Goal: Task Accomplishment & Management: Complete application form

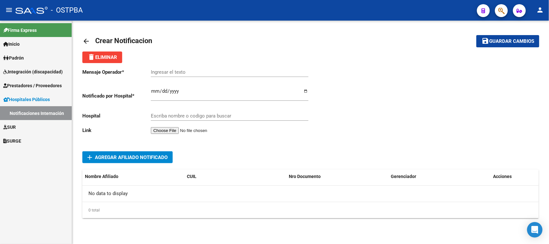
click at [86, 39] on mat-icon "arrow_back" at bounding box center [86, 41] width 8 height 8
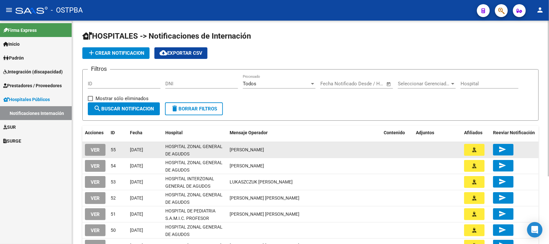
click at [97, 148] on span "VER" at bounding box center [95, 150] width 9 height 6
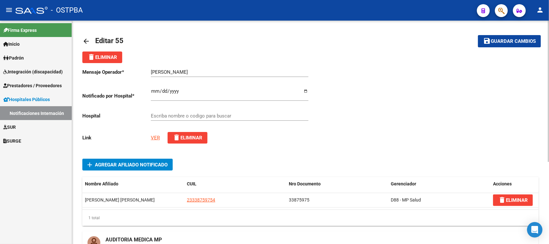
type input "HOSPITAL ZONAL GENERAL DE AGUDOS DESCENTRALIZADO EVITA PUEBLO"
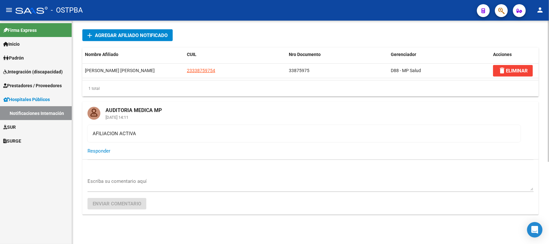
scroll to position [131, 0]
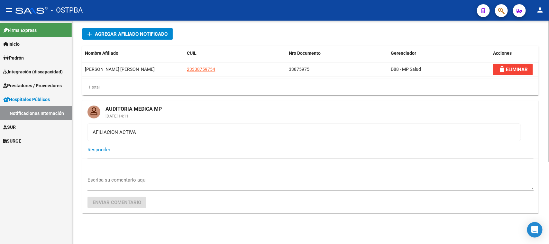
click at [107, 149] on span "Responder" at bounding box center [99, 150] width 23 height 6
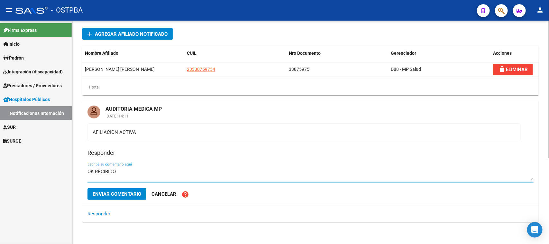
type textarea "OK RECIBIDO"
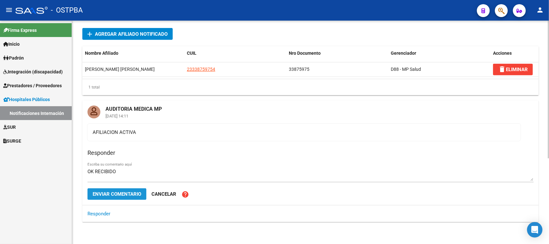
click at [110, 191] on span "Enviar comentario" at bounding box center [117, 194] width 49 height 6
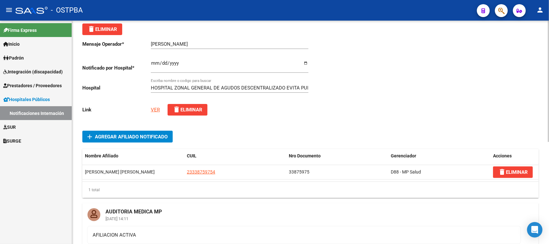
scroll to position [0, 0]
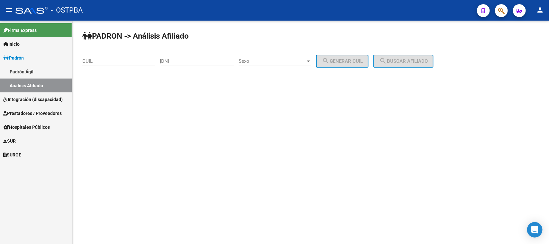
click at [25, 112] on span "Prestadores / Proveedores" at bounding box center [32, 113] width 59 height 7
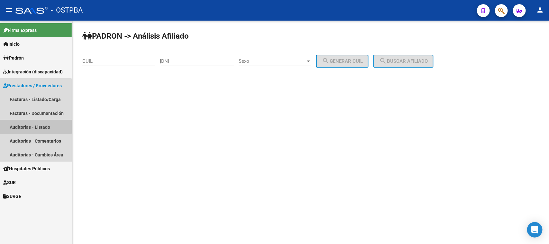
click at [20, 125] on link "Auditorías - Listado" at bounding box center [36, 127] width 72 height 14
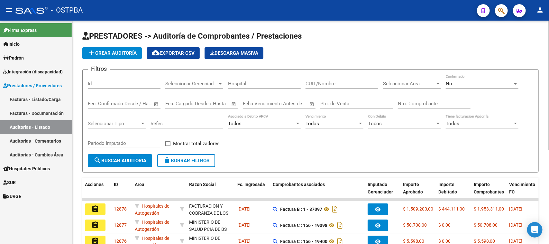
click at [103, 85] on input "Id" at bounding box center [124, 84] width 73 height 6
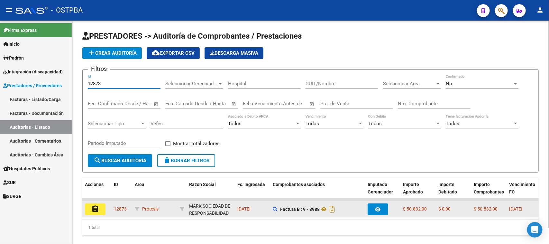
type input "12873"
click at [97, 207] on mat-icon "assignment" at bounding box center [95, 209] width 8 height 8
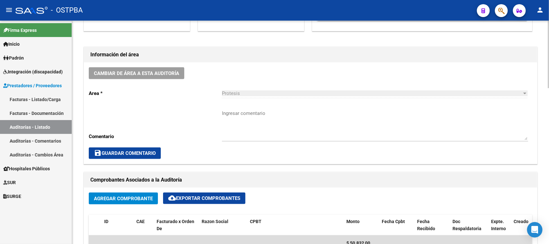
scroll to position [282, 0]
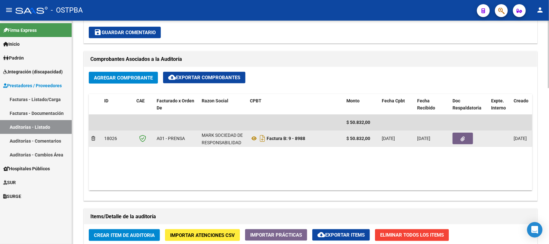
click at [463, 136] on icon "button" at bounding box center [463, 138] width 4 height 5
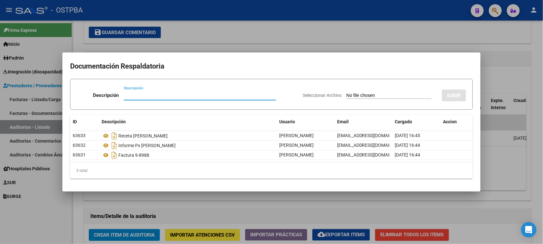
click at [347, 94] on input "Seleccionar Archivo" at bounding box center [389, 96] width 85 height 6
type input "C:\fakepath\AUDITORIA 12873.pdf"
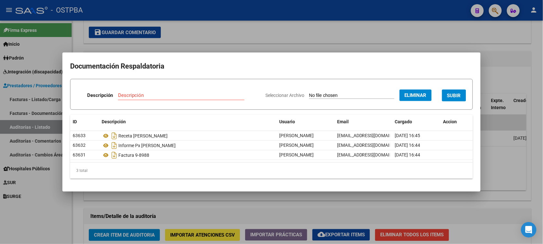
click at [129, 95] on input "Descripción" at bounding box center [181, 95] width 126 height 6
type input "AUDITORIA 12873"
click at [460, 94] on span "SUBIR" at bounding box center [454, 96] width 14 height 6
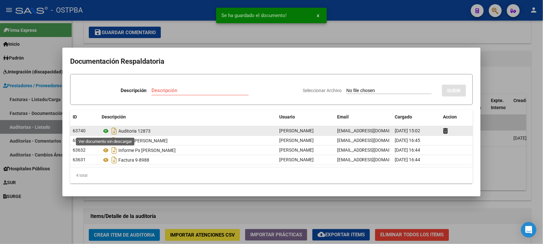
click at [105, 131] on icon at bounding box center [106, 131] width 8 height 8
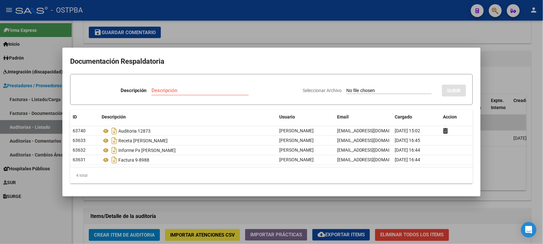
click at [535, 169] on div at bounding box center [271, 122] width 543 height 244
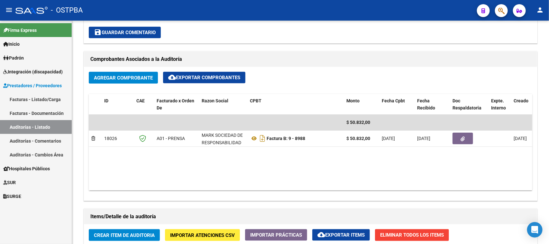
click at [34, 124] on link "Auditorías - Listado" at bounding box center [36, 127] width 72 height 14
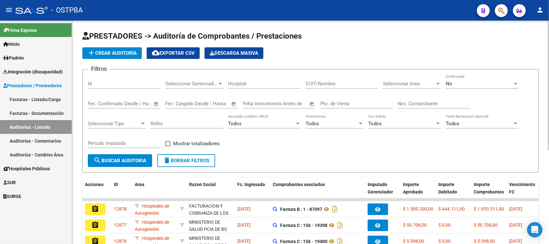
click at [417, 145] on div "Filtros Id Seleccionar Gerenciador Seleccionar Gerenciador Hospital CUIT/Nombre…" at bounding box center [311, 114] width 446 height 79
click at [103, 52] on span "add Crear Auditoría" at bounding box center [112, 53] width 49 height 6
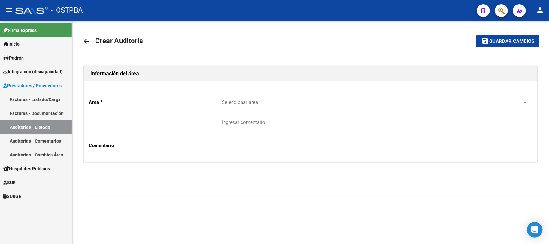
click at [246, 102] on span "Seleccionar area" at bounding box center [372, 102] width 301 height 6
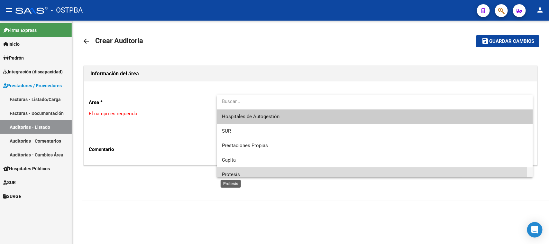
click at [233, 172] on span "Protesis" at bounding box center [231, 175] width 18 height 6
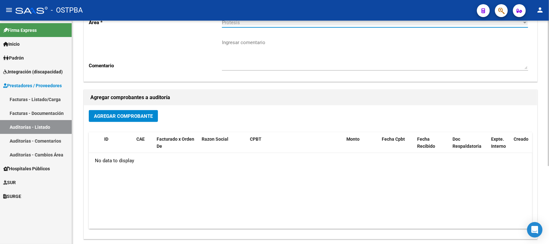
scroll to position [80, 0]
click at [132, 113] on span "Agregar Comprobante" at bounding box center [123, 116] width 59 height 6
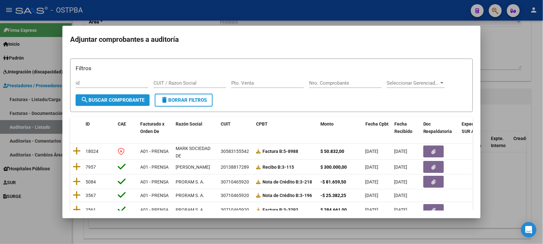
click at [98, 96] on button "search Buscar Comprobante" at bounding box center [113, 100] width 74 height 12
click at [516, 45] on div at bounding box center [271, 122] width 543 height 244
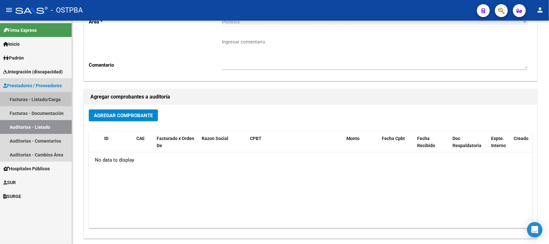
click at [16, 95] on link "Facturas - Listado/Carga" at bounding box center [36, 99] width 72 height 14
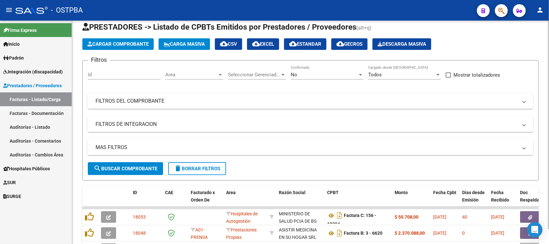
scroll to position [80, 0]
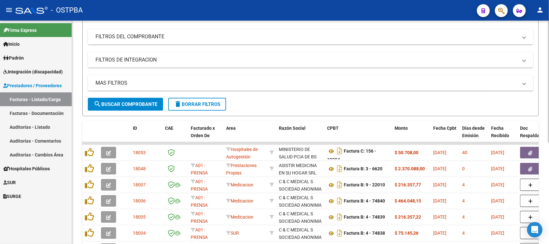
click at [144, 41] on mat-expansion-panel-header "FILTROS DEL COMPROBANTE" at bounding box center [311, 36] width 446 height 15
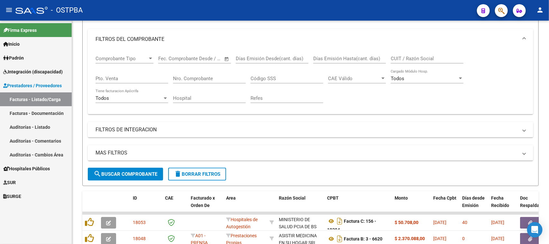
click at [39, 97] on link "Facturas - Listado/Carga" at bounding box center [36, 99] width 72 height 14
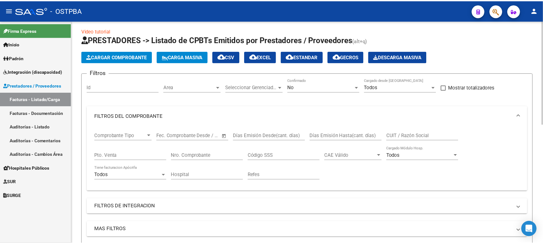
scroll to position [0, 0]
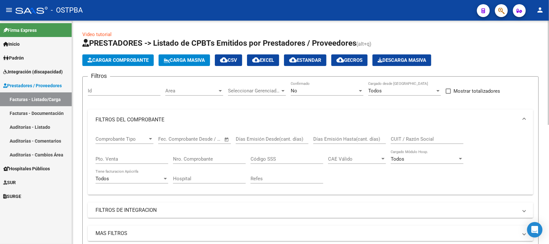
click at [131, 58] on span "Cargar Comprobante" at bounding box center [118, 60] width 61 height 6
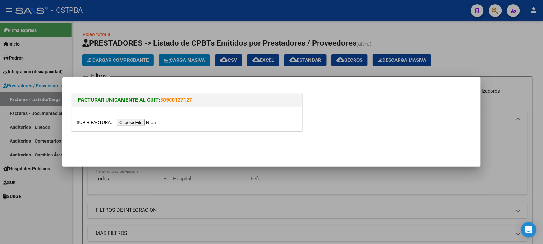
click at [141, 121] on input "file" at bounding box center [117, 122] width 81 height 7
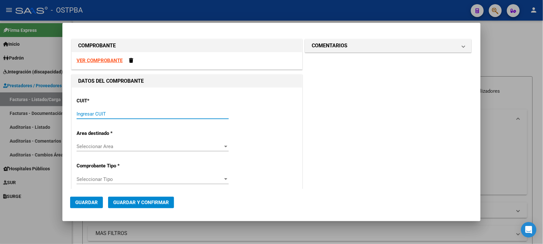
click at [86, 115] on input "Ingresar CUIT" at bounding box center [153, 114] width 152 height 6
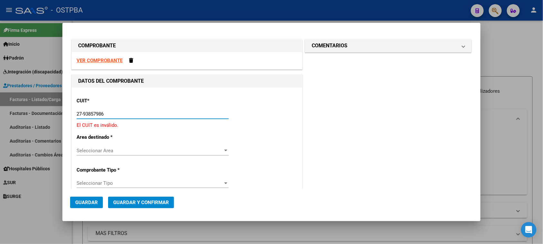
type input "27-93857986-0"
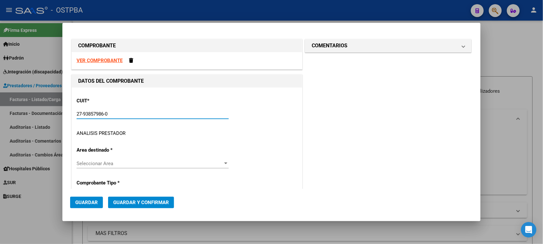
type input "2"
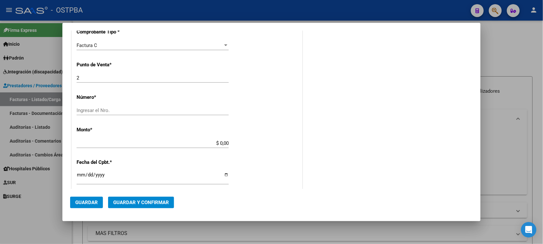
scroll to position [201, 0]
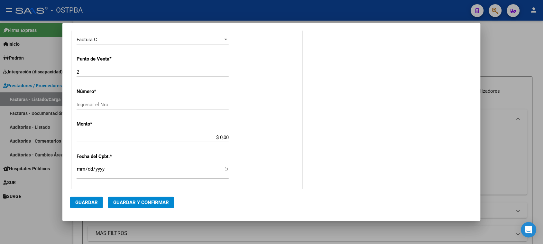
type input "27-93857986-0"
click at [176, 105] on input "Ingresar el Nro." at bounding box center [153, 105] width 152 height 6
type input "00057"
click at [130, 131] on div "CUIT * 27-93857986-0 Ingresar CUIT ANALISIS PRESTADOR ASTETE FLORES LUZ GEOVANA…" at bounding box center [187, 130] width 230 height 489
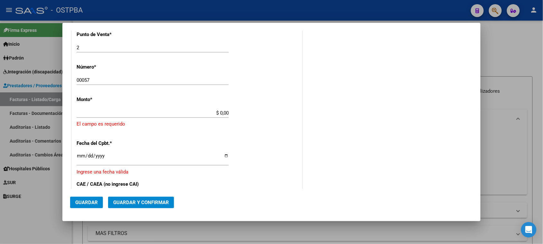
click at [200, 115] on input "$ 0,00" at bounding box center [153, 113] width 152 height 6
click at [219, 114] on input "$ 0,00" at bounding box center [153, 113] width 152 height 6
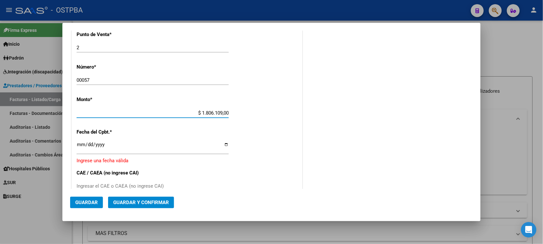
click at [226, 113] on input "$ 1.806.109,00" at bounding box center [153, 113] width 152 height 6
type input "$ 1.806.109,06"
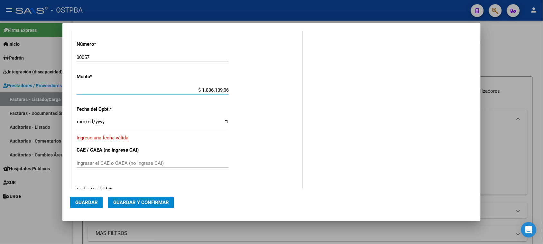
scroll to position [266, 0]
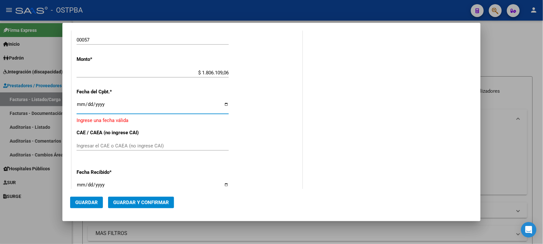
click at [81, 106] on input "Ingresar la fecha" at bounding box center [153, 107] width 152 height 10
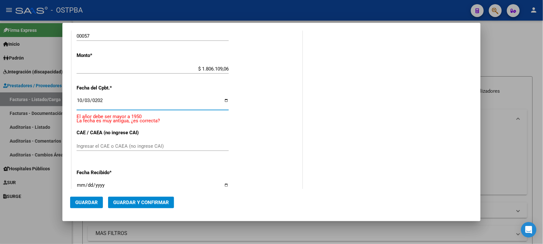
type input "2025-10-03"
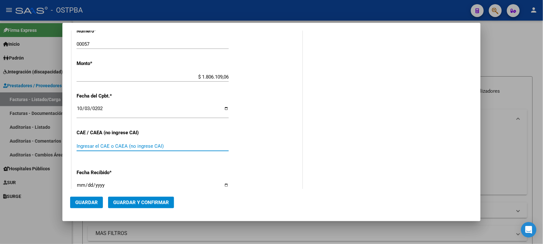
click at [97, 145] on input "Ingresar el CAE o CAEA (no ingrese CAI)" at bounding box center [153, 146] width 152 height 6
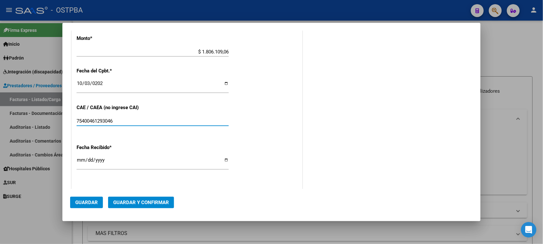
scroll to position [342, 0]
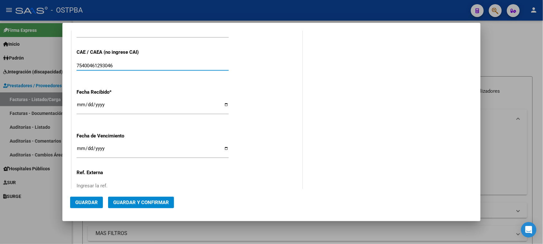
type input "75400461293046"
click at [81, 102] on input "[DATE]" at bounding box center [153, 107] width 152 height 10
click at [78, 150] on input "Ingresar la fecha" at bounding box center [153, 151] width 152 height 10
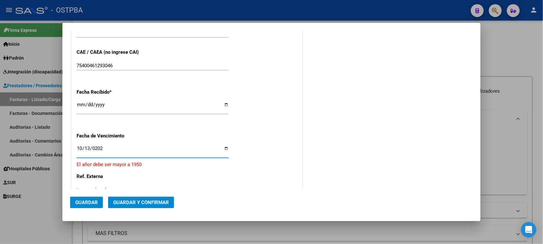
type input "[DATE]"
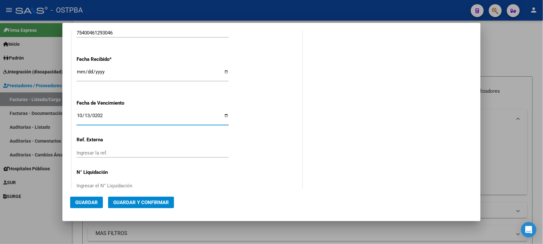
scroll to position [382, 0]
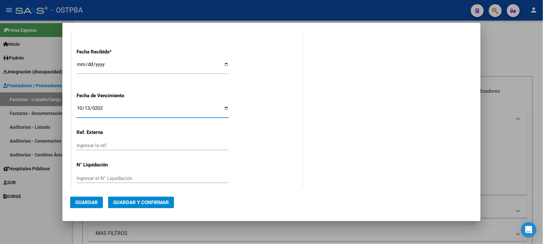
click at [84, 64] on input "[DATE]" at bounding box center [153, 67] width 152 height 10
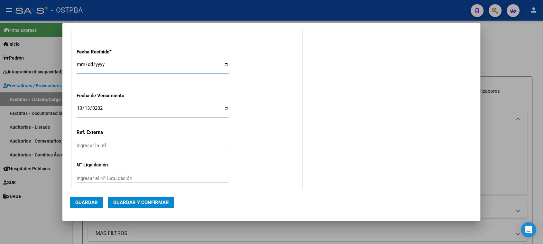
type input "2025-10-03"
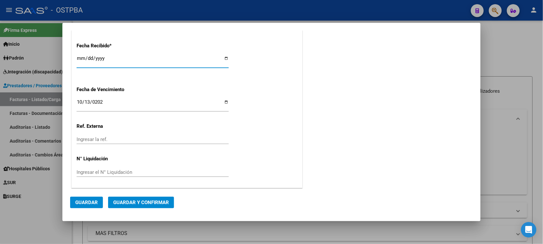
click at [138, 201] on span "Guardar y Confirmar" at bounding box center [141, 203] width 56 height 6
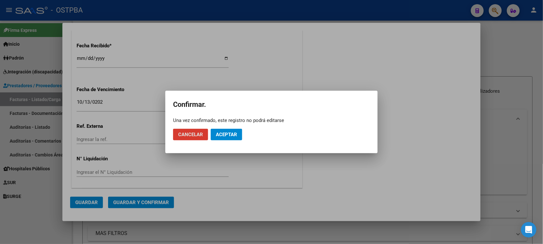
click at [234, 134] on span "Aceptar" at bounding box center [226, 135] width 21 height 6
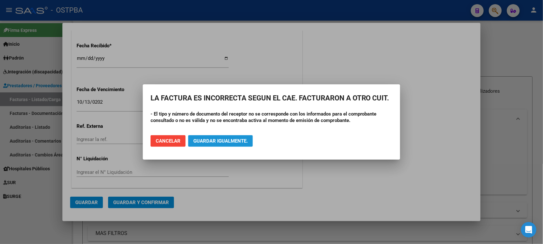
click at [223, 141] on span "Guardar igualmente." at bounding box center [220, 141] width 54 height 6
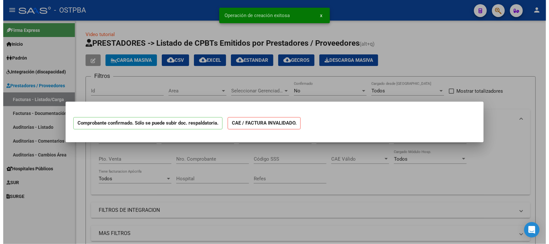
scroll to position [0, 0]
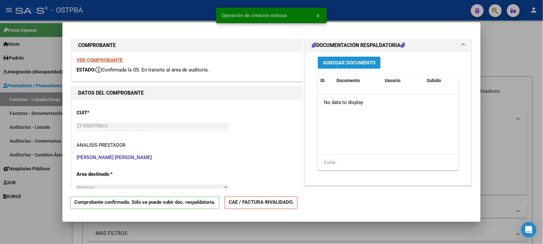
click at [336, 63] on span "Agregar Documento" at bounding box center [349, 63] width 52 height 6
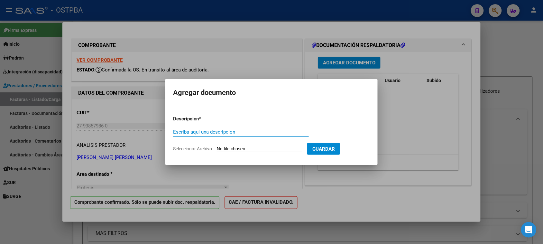
click at [333, 146] on span "Guardar" at bounding box center [323, 149] width 23 height 6
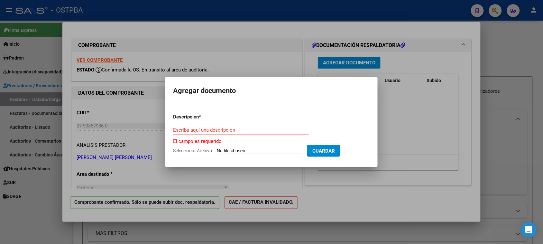
click at [237, 150] on input "Seleccionar Archivo" at bounding box center [259, 151] width 85 height 6
type input "C:\fakepath\FACTURA 2-0057.pdf"
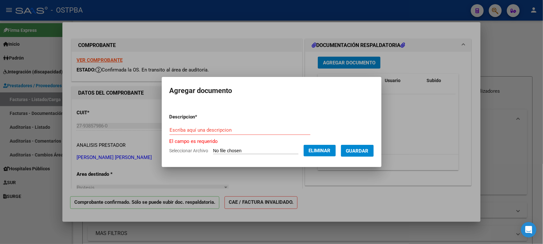
click at [184, 132] on input "Escriba aquí una descripcion" at bounding box center [240, 130] width 141 height 6
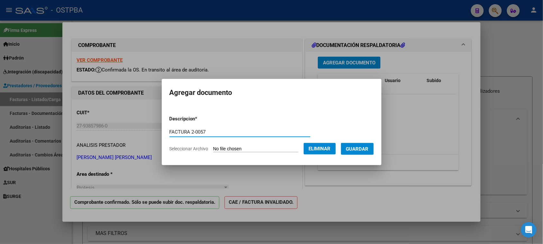
type input "FACTURA 2-0057"
click at [363, 148] on span "Guardar" at bounding box center [357, 149] width 23 height 6
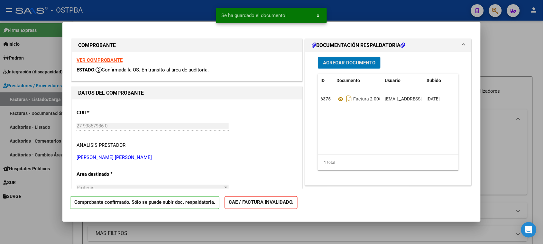
click at [337, 60] on span "Agregar Documento" at bounding box center [349, 63] width 52 height 6
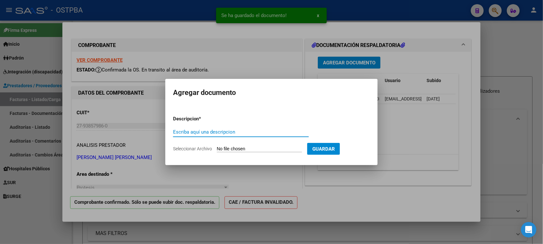
click at [246, 149] on input "Seleccionar Archivo" at bounding box center [259, 149] width 85 height 6
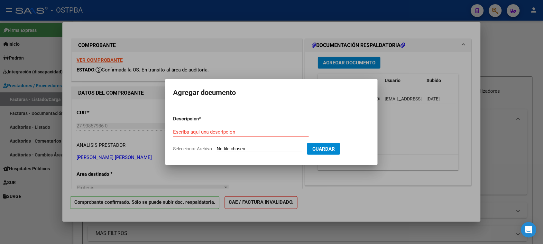
type input "C:\fakepath\PLANILLA DE ASISTENCIA CAMILO SEPT.pdf"
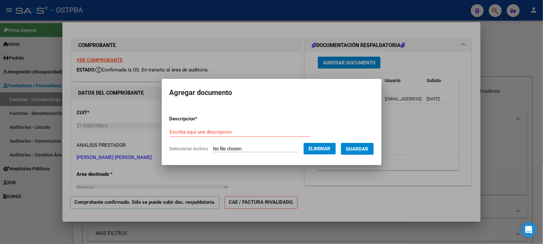
click at [177, 131] on input "Escriba aquí una descripcion" at bounding box center [240, 132] width 141 height 6
paste input "PLANILLA DE ASISTENCIA CAMILO SEPT"
type input "PLANILLA DE ASISTENCIA CAMILO SEPT"
click at [360, 146] on span "Guardar" at bounding box center [357, 149] width 23 height 6
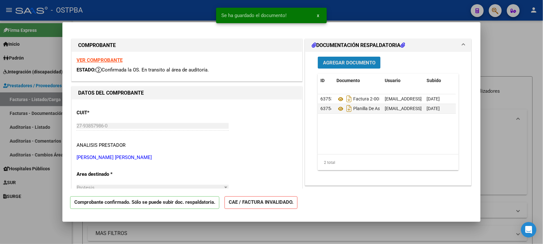
click at [337, 60] on span "Agregar Documento" at bounding box center [349, 63] width 52 height 6
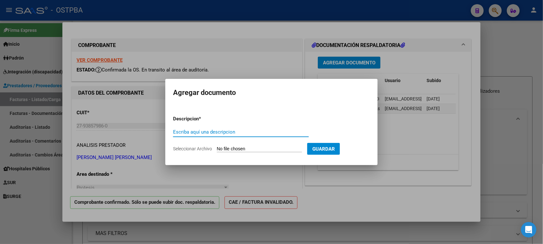
click at [257, 147] on input "Seleccionar Archivo" at bounding box center [259, 149] width 85 height 6
type input "C:\fakepath\PRESUPUESTO ACOMPAÑANTE ANUAL 2025.pdf"
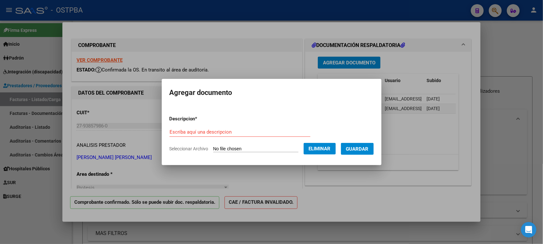
click at [171, 132] on input "Escriba aquí una descripcion" at bounding box center [240, 132] width 141 height 6
paste input "PRESUPUESTO ACOMPAÑANTE ANUAL 2025"
type input "PRESUPUESTO ACOMPAÑANTE ANUAL 2025"
click at [365, 146] on span "Guardar" at bounding box center [357, 149] width 23 height 6
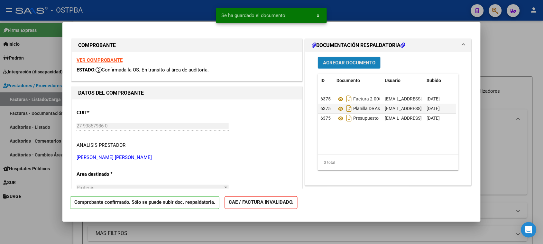
click at [342, 62] on span "Agregar Documento" at bounding box center [349, 63] width 52 height 6
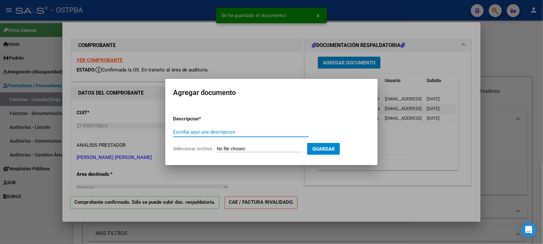
click at [261, 148] on input "Seleccionar Archivo" at bounding box center [259, 149] width 85 height 6
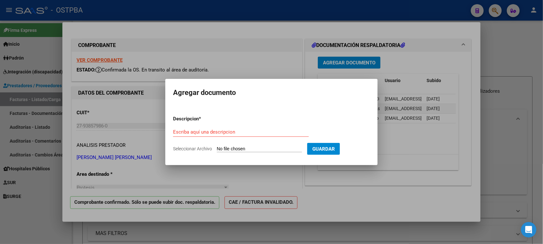
type input "C:\fakepath\PLAN DE TRATAMIENTO ANUAL 2025.pdf"
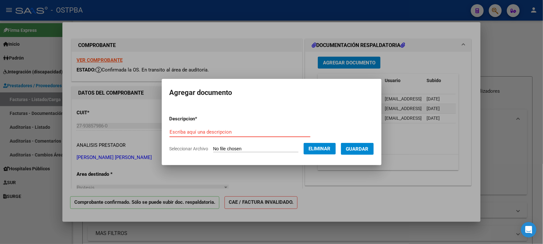
click at [170, 132] on input "Escriba aquí una descripcion" at bounding box center [240, 132] width 141 height 6
paste input "PLAN DE TRATAMIENTO ANUAL 2025"
type input "PLAN DE TRATAMIENTO ANUAL 2025"
click at [363, 147] on span "Guardar" at bounding box center [357, 149] width 23 height 6
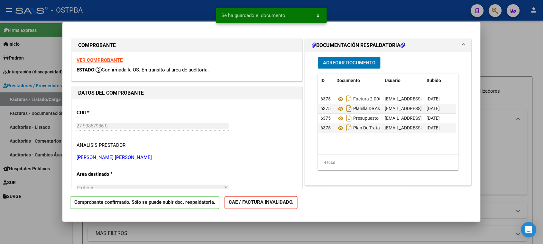
click at [329, 65] on span "Agregar Documento" at bounding box center [349, 63] width 52 height 6
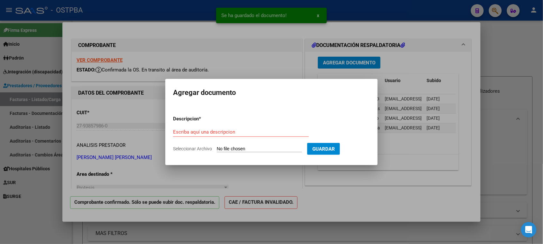
click at [240, 147] on input "Seleccionar Archivo" at bounding box center [259, 149] width 85 height 6
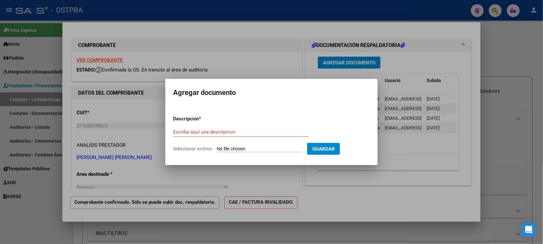
type input "C:\fakepath\CAMILO MOLINA SIERRA, medida cautelar.pdf"
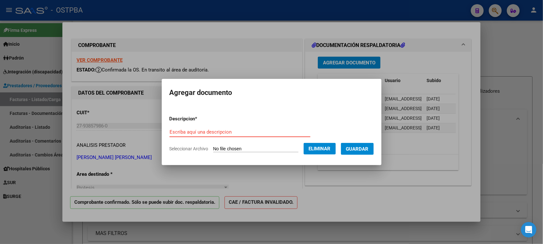
click at [176, 130] on input "Escriba aquí una descripcion" at bounding box center [240, 132] width 141 height 6
paste input "CAMILO MOLINA SIERRA, medida cautelar"
type input "CAMILO MOLINA SIERRA, medida cautelar"
click at [368, 147] on span "Guardar" at bounding box center [357, 149] width 23 height 6
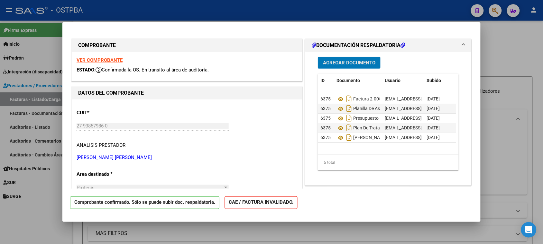
click at [520, 41] on div at bounding box center [271, 122] width 543 height 244
type input "$ 0,00"
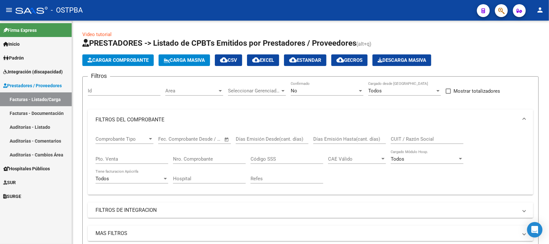
click at [38, 124] on link "Auditorías - Listado" at bounding box center [36, 127] width 72 height 14
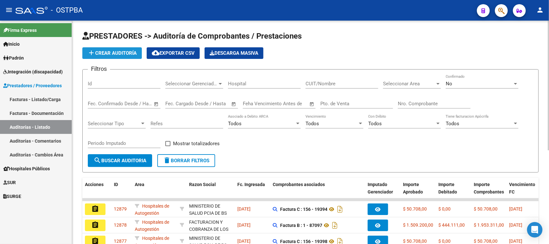
click at [103, 52] on span "add Crear Auditoría" at bounding box center [112, 53] width 49 height 6
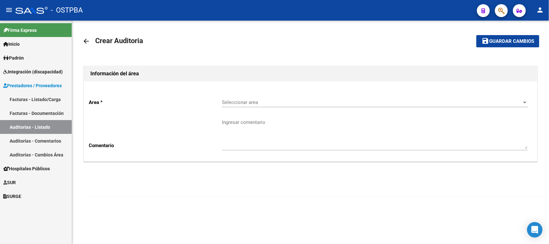
click at [86, 41] on mat-icon "arrow_back" at bounding box center [86, 41] width 8 height 8
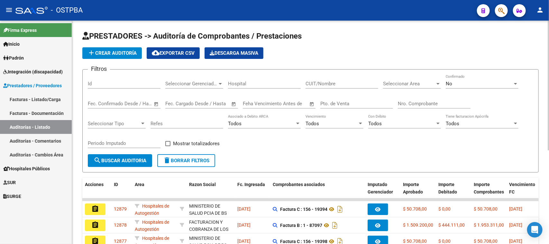
click at [109, 53] on span "add Crear Auditoría" at bounding box center [112, 53] width 49 height 6
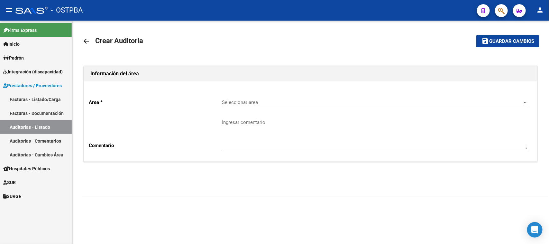
click at [232, 102] on span "Seleccionar area" at bounding box center [372, 102] width 301 height 6
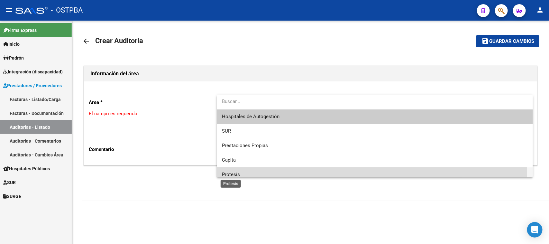
click at [231, 174] on span "Protesis" at bounding box center [231, 175] width 18 height 6
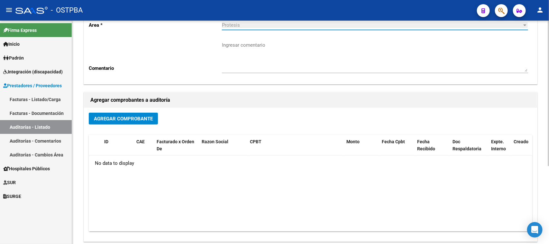
scroll to position [80, 0]
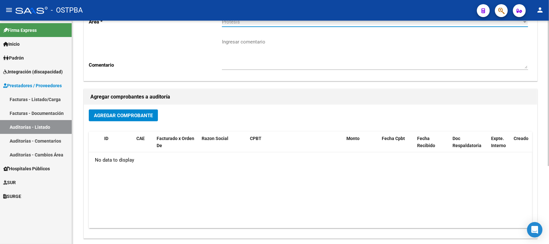
click at [122, 113] on span "Agregar Comprobante" at bounding box center [123, 116] width 59 height 6
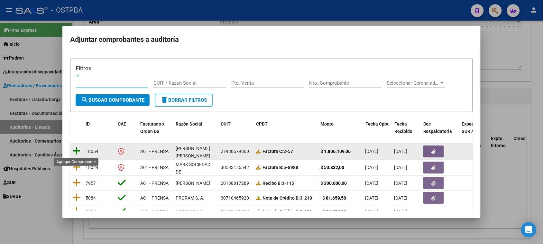
click at [78, 150] on icon at bounding box center [77, 150] width 8 height 9
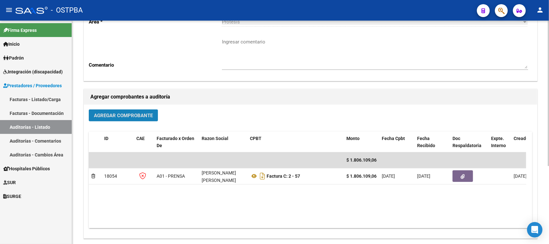
click at [139, 113] on span "Agregar Comprobante" at bounding box center [123, 116] width 59 height 6
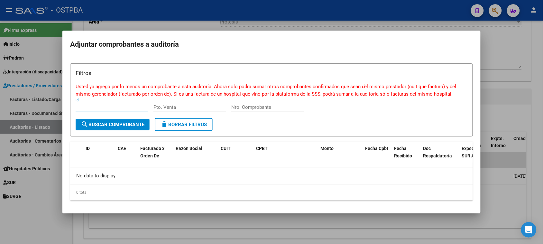
click at [507, 49] on div at bounding box center [271, 122] width 543 height 244
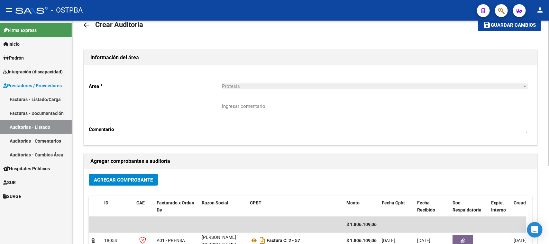
scroll to position [0, 0]
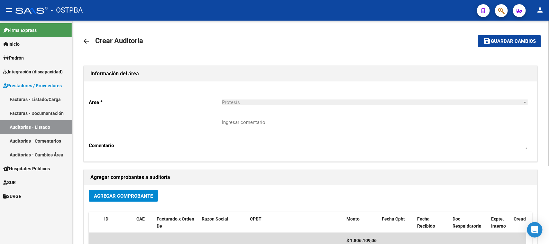
click at [509, 40] on span "Guardar cambios" at bounding box center [513, 42] width 45 height 6
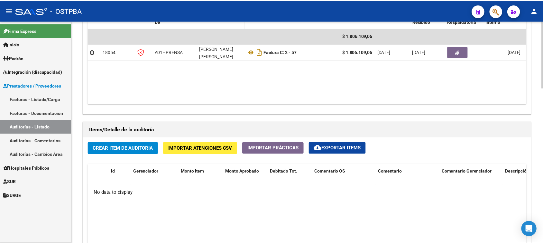
scroll to position [402, 0]
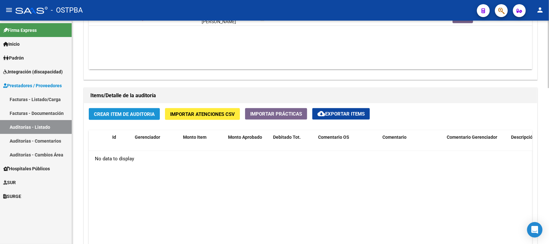
click at [114, 113] on span "Crear Item de Auditoria" at bounding box center [124, 114] width 61 height 6
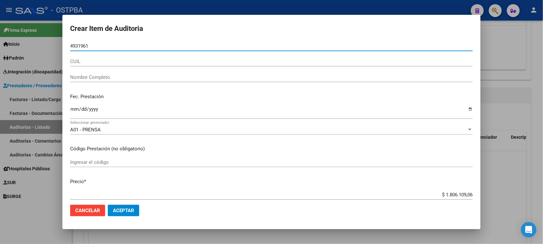
type input "49319616"
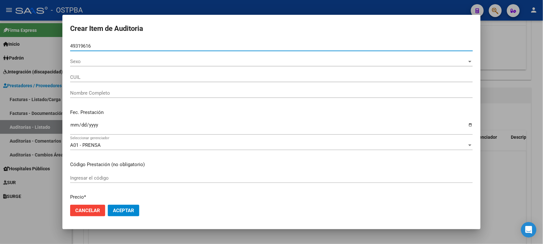
type input "27493196168"
type input "MOLINA SIERRA CAMILO"
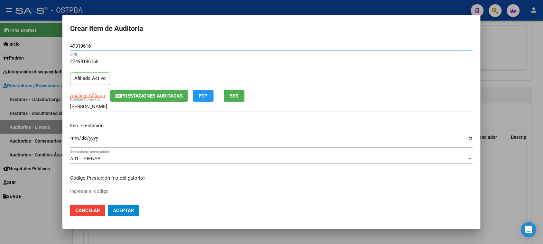
type input "49319616"
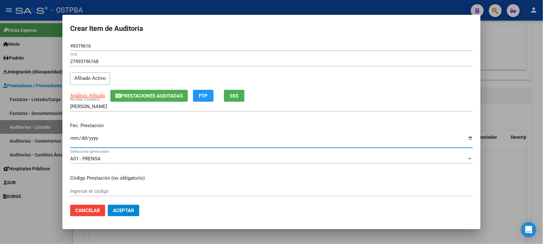
click at [74, 136] on input "Ingresar la fecha" at bounding box center [271, 140] width 403 height 10
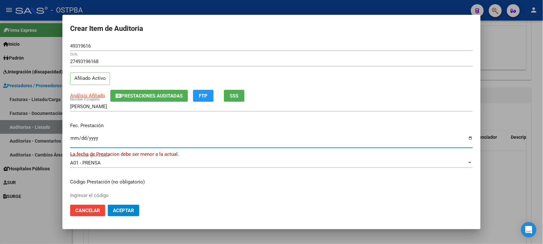
type input "2025-10-03"
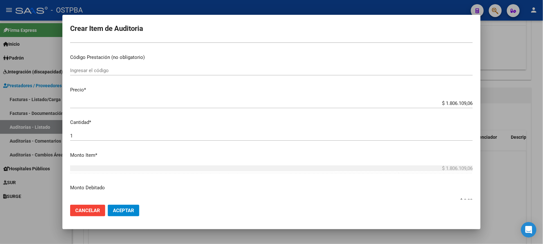
scroll to position [161, 0]
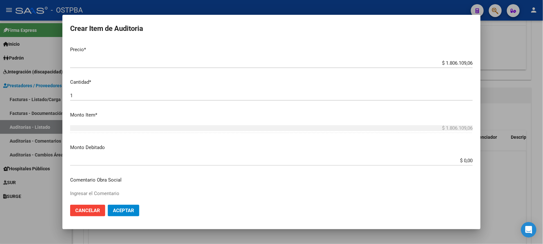
click at [460, 160] on input "$ 0,00" at bounding box center [271, 161] width 403 height 6
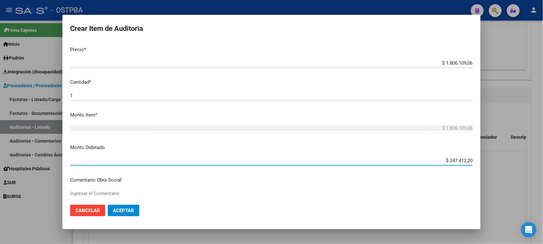
type input "$ 24.741,22"
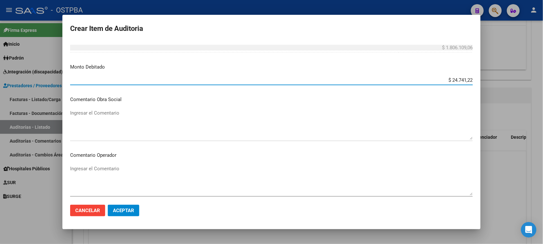
scroll to position [282, 0]
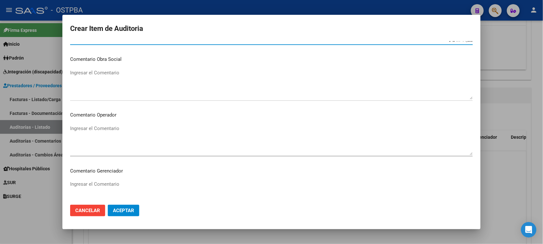
click at [68, 126] on mat-dialog-content "49319616 Nro Documento 27493196168 CUIL Afiliado Activo Análisis Afiliado Prest…" at bounding box center [271, 120] width 418 height 159
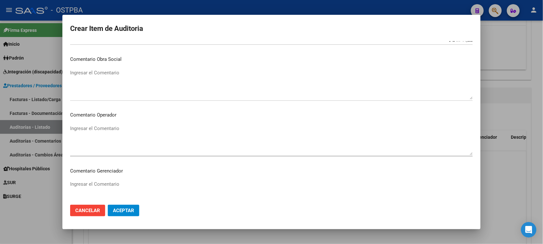
click at [71, 128] on textarea "Ingresar el Comentario" at bounding box center [271, 140] width 403 height 30
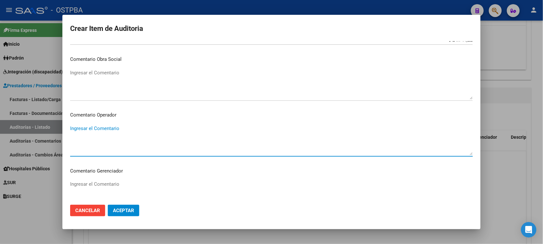
paste textarea "PAGO POR ENFERMERIA EN DOMICILIO CORRESPONDIENTE MES: FEBRERO 2025 FORMA DE PAG…"
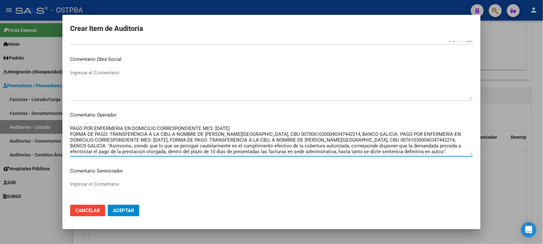
scroll to position [17, 0]
click at [171, 127] on textarea "PAGO POR ENFERMERIA EN DOMICILIO CORRESPONDIENTE MES: FEBRERO 2025 FORMA DE PAG…" at bounding box center [271, 140] width 403 height 30
click at [77, 147] on textarea "PAGO POR ENFERMERIA EN DOMICILIO CORRESPONDIENTE MES: FEBRERO 2025 FORMA DE PAG…" at bounding box center [271, 140] width 403 height 30
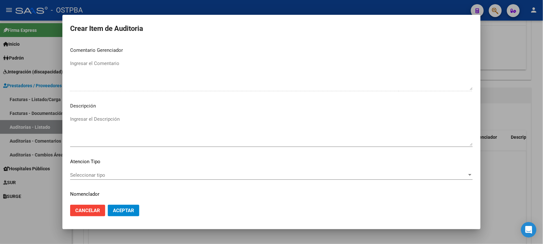
scroll to position [420, 0]
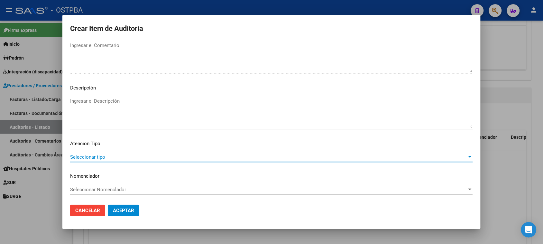
click at [96, 154] on span "Seleccionar tipo" at bounding box center [268, 157] width 397 height 6
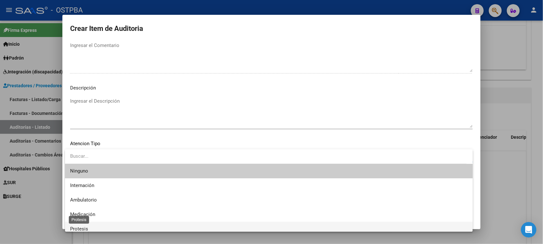
click at [81, 229] on span "Protesis" at bounding box center [79, 229] width 18 height 6
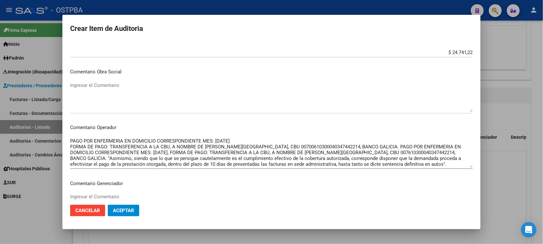
scroll to position [282, 0]
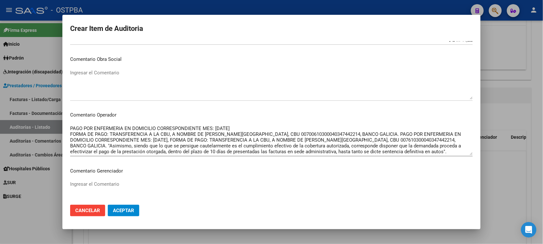
click at [72, 147] on textarea "PAGO POR ENFERMERIA EN DOMICILIO CORRESPONDIENTE MES: FEBRERO 2025 FORMA DE PAG…" at bounding box center [271, 140] width 403 height 30
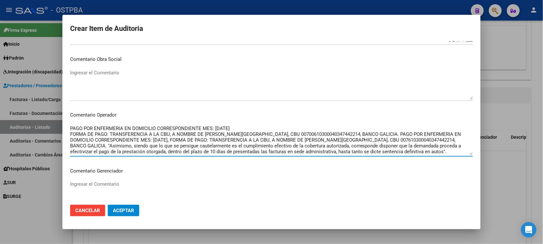
paste textarea "Estimados, a raíz de la apelación y decisión de la cámara, cuya resolución se a…"
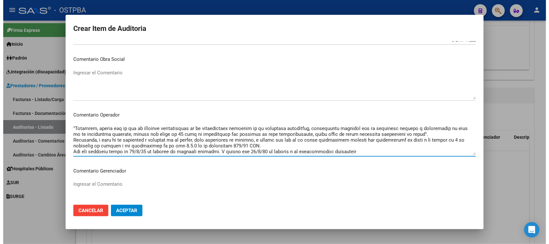
scroll to position [34, 0]
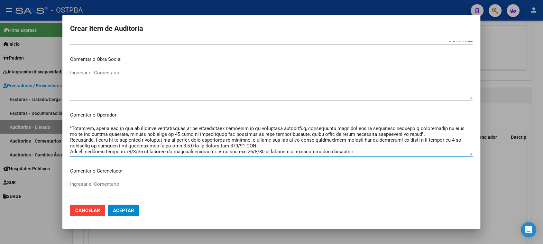
type textarea "PAGO POR ENFERMERIA EN DOMICILIO CORRESPONDIENTE MES: FEBRERO 2025 FORMA DE PAG…"
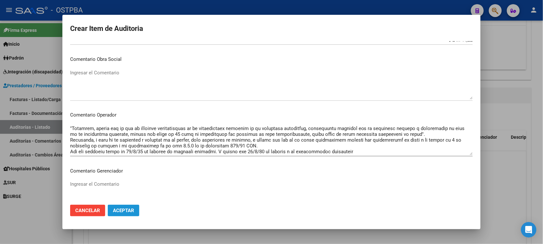
click at [121, 207] on button "Aceptar" at bounding box center [124, 211] width 32 height 12
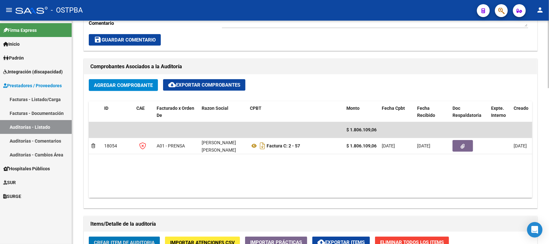
scroll to position [274, 0]
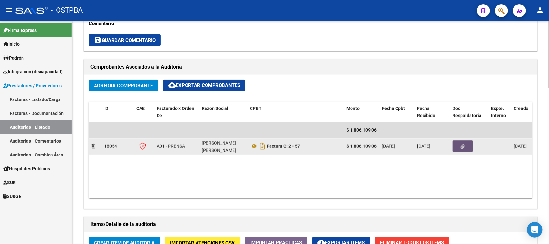
click at [464, 144] on icon "button" at bounding box center [463, 146] width 4 height 5
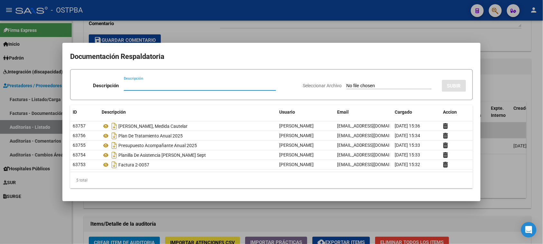
click at [507, 47] on div at bounding box center [271, 122] width 543 height 244
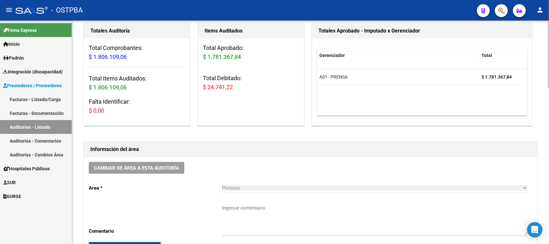
scroll to position [0, 0]
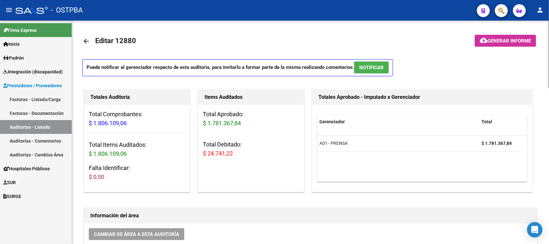
click at [497, 39] on span "Generar informe" at bounding box center [509, 41] width 43 height 6
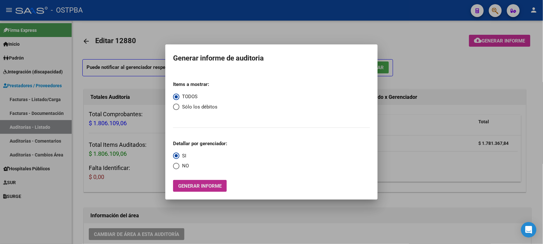
click at [208, 181] on button "Generar informe" at bounding box center [200, 186] width 54 height 12
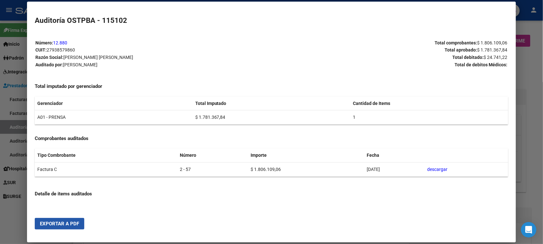
click at [70, 224] on span "Exportar a PDF" at bounding box center [59, 224] width 39 height 6
click at [530, 88] on div at bounding box center [271, 122] width 543 height 244
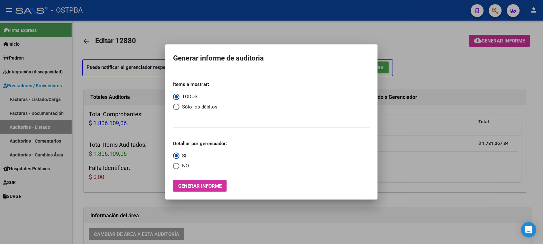
click at [80, 82] on div at bounding box center [271, 122] width 543 height 244
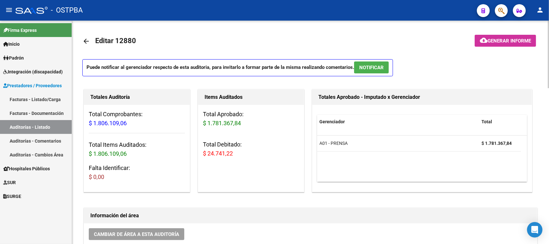
click at [86, 40] on mat-icon "arrow_back" at bounding box center [86, 41] width 8 height 8
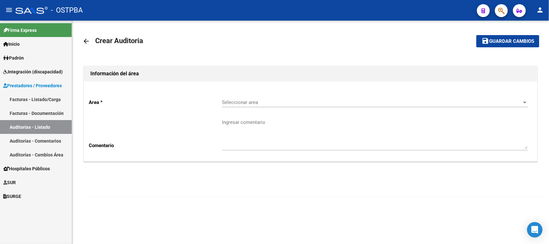
click at [86, 40] on mat-icon "arrow_back" at bounding box center [86, 41] width 8 height 8
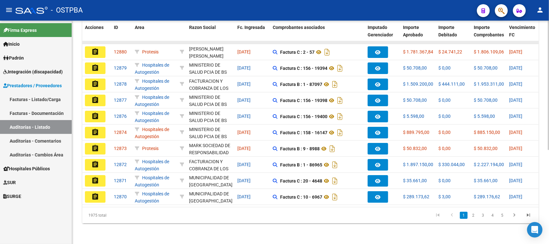
scroll to position [161, 0]
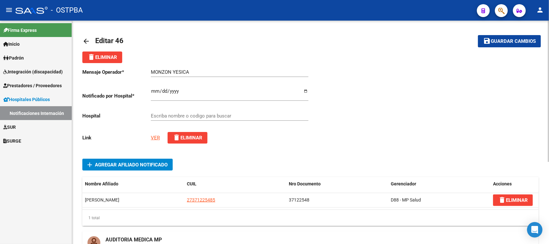
type input "HOSPITAL ZONAL GENERAL DE AGUDOS SAN ROQUE"
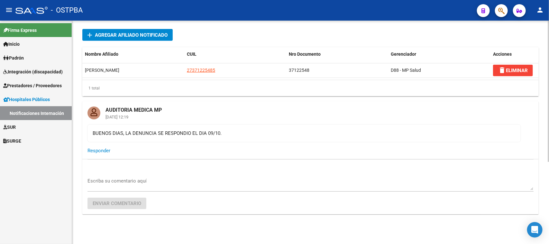
scroll to position [131, 0]
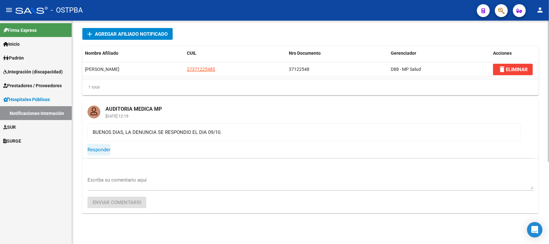
click at [100, 150] on span "Responder" at bounding box center [99, 150] width 23 height 6
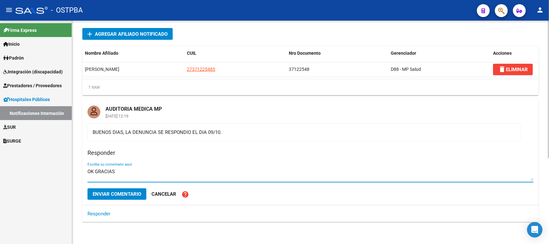
type textarea "OK GRACIAS"
click at [99, 191] on span "Enviar comentario" at bounding box center [117, 194] width 49 height 6
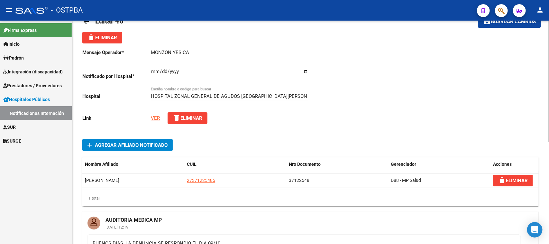
scroll to position [0, 0]
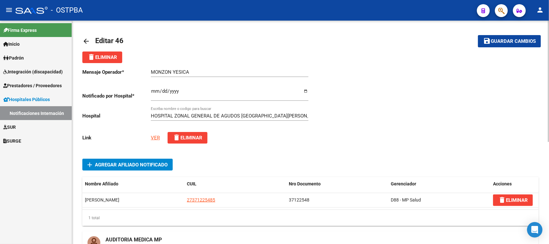
click at [86, 39] on mat-icon "arrow_back" at bounding box center [86, 41] width 8 height 8
click at [85, 41] on mat-icon "arrow_back" at bounding box center [86, 41] width 8 height 8
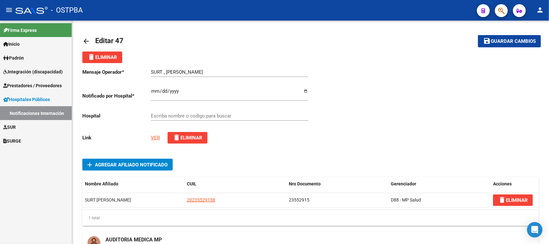
type input "HOSPITAL GENERAL DE AGUDOS DR. TEODORO ALVAREZ"
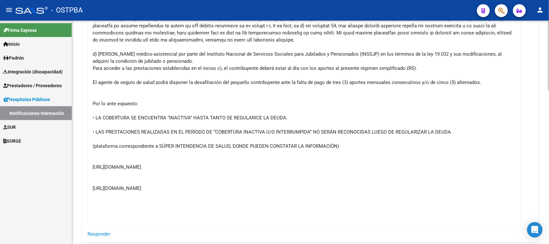
scroll to position [451, 0]
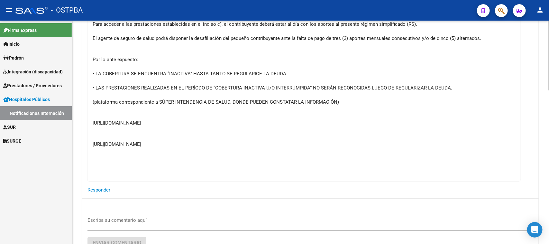
click at [100, 191] on span "Responder" at bounding box center [99, 190] width 23 height 6
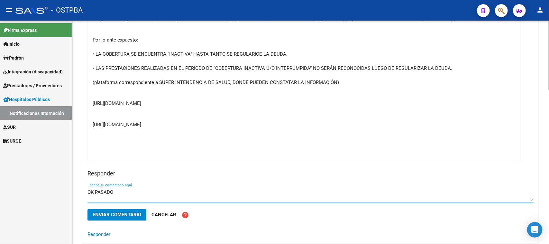
scroll to position [500, 0]
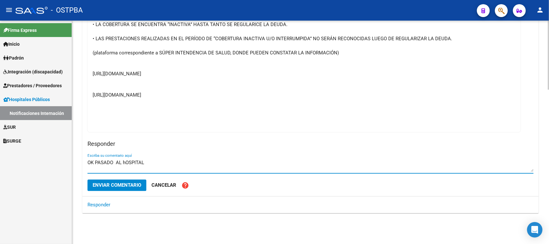
click at [128, 164] on textarea "OK PASADO AL hOSPITAL" at bounding box center [311, 165] width 446 height 13
type textarea "OK PASADO AL hospital, GRACIAS"
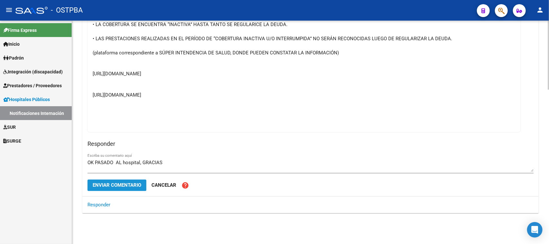
click at [122, 185] on span "Enviar comentario" at bounding box center [117, 185] width 49 height 6
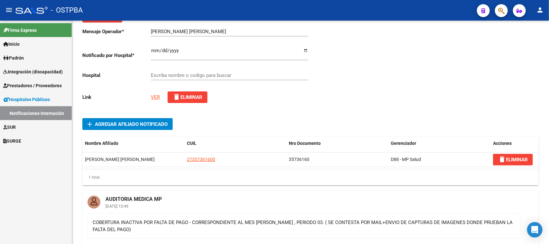
scroll to position [80, 0]
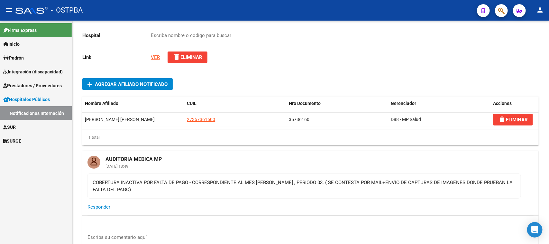
type input "HOSPITAL [PERSON_NAME]"
click at [158, 57] on link "VER" at bounding box center [155, 57] width 9 height 6
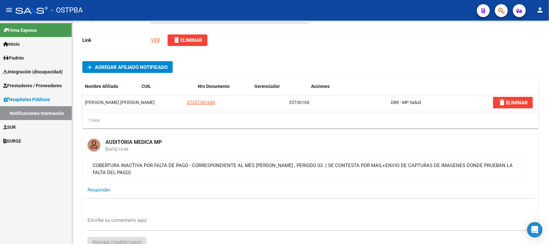
scroll to position [119, 0]
